Goal: Entertainment & Leisure: Consume media (video, audio)

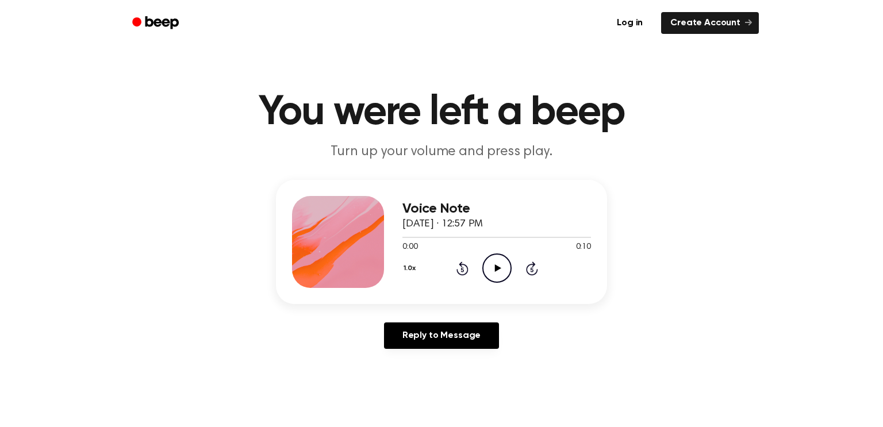
click at [486, 266] on icon "Play Audio" at bounding box center [496, 268] width 29 height 29
click at [489, 264] on icon "Play Audio" at bounding box center [496, 268] width 29 height 29
click at [493, 270] on icon "Play Audio" at bounding box center [496, 268] width 29 height 29
click at [488, 267] on icon "Play Audio" at bounding box center [496, 268] width 29 height 29
click at [491, 281] on circle at bounding box center [497, 268] width 28 height 28
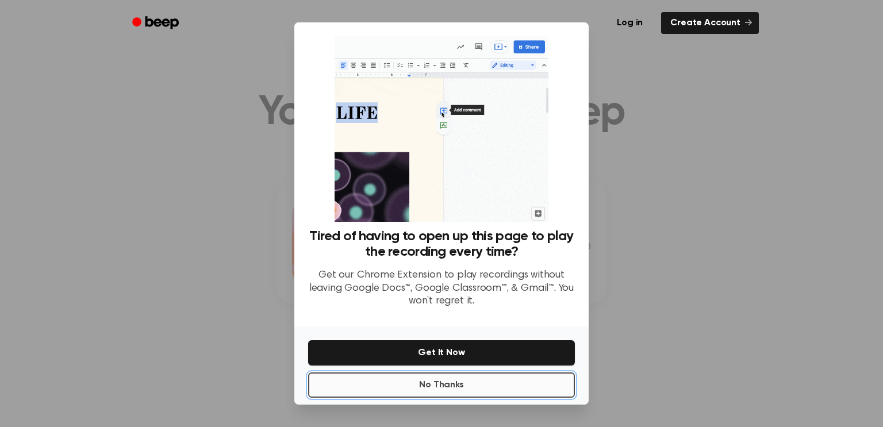
click at [432, 381] on button "No Thanks" at bounding box center [441, 385] width 267 height 25
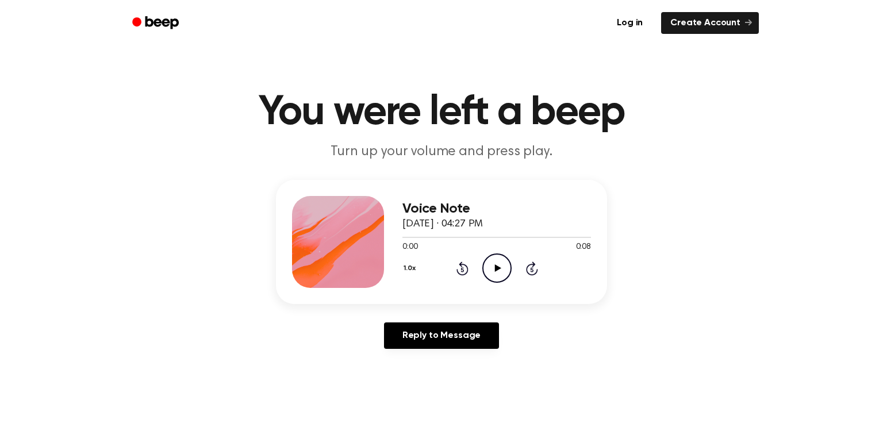
click at [500, 266] on icon "Play Audio" at bounding box center [496, 268] width 29 height 29
click at [499, 266] on icon "Play Audio" at bounding box center [496, 268] width 29 height 29
click at [499, 265] on icon "Play Audio" at bounding box center [496, 268] width 29 height 29
click at [505, 260] on icon "Play Audio" at bounding box center [496, 268] width 29 height 29
click at [500, 279] on icon "Play Audio" at bounding box center [496, 268] width 29 height 29
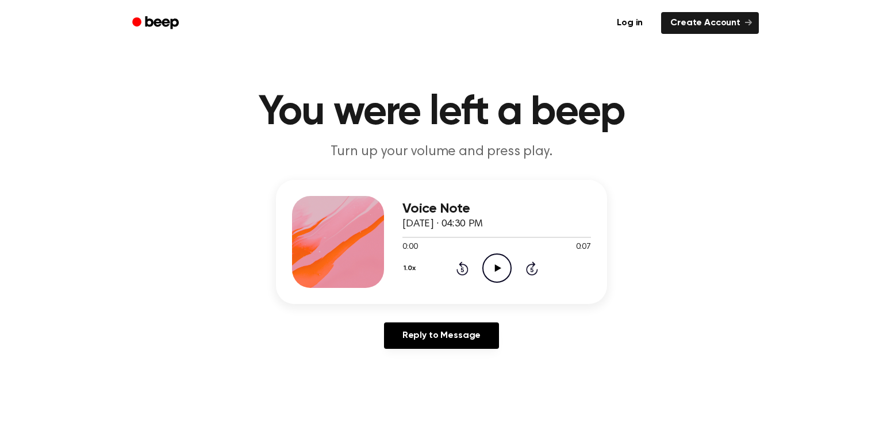
click at [488, 266] on icon "Play Audio" at bounding box center [496, 268] width 29 height 29
click at [499, 270] on icon "Play Audio" at bounding box center [496, 268] width 29 height 29
click at [501, 260] on icon "Play Audio" at bounding box center [496, 268] width 29 height 29
click at [498, 278] on icon "Play Audio" at bounding box center [496, 268] width 29 height 29
click at [499, 264] on icon "Play Audio" at bounding box center [496, 268] width 29 height 29
